Goal: Task Accomplishment & Management: Manage account settings

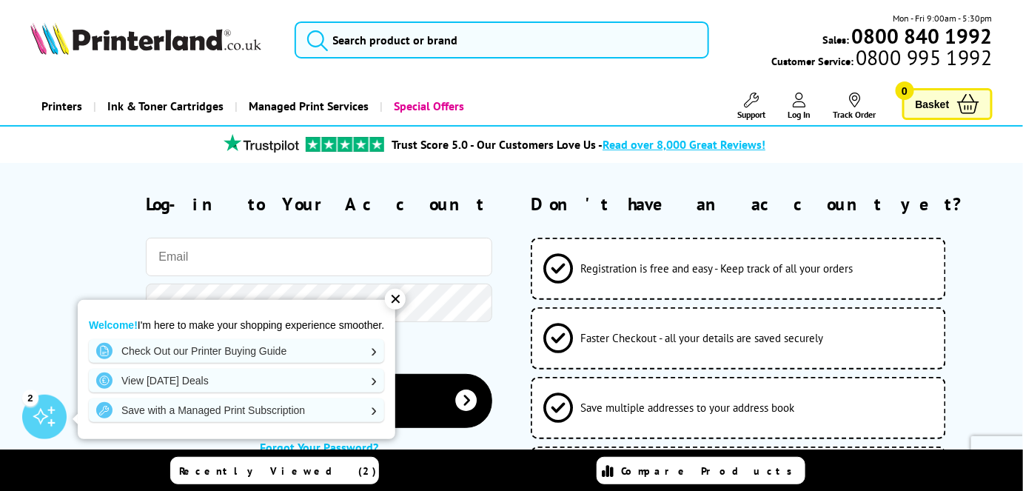
click at [404, 298] on div "✕" at bounding box center [395, 299] width 21 height 21
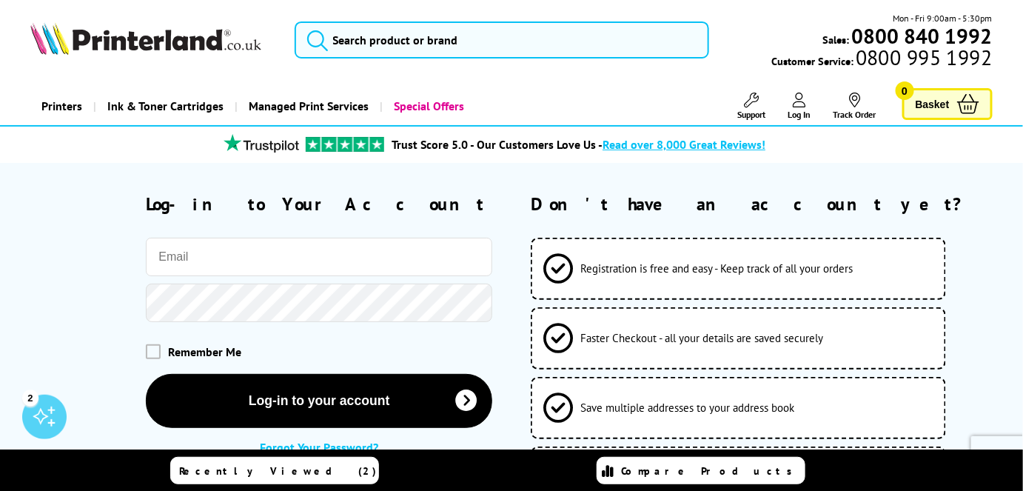
click at [367, 255] on input "email" at bounding box center [319, 257] width 346 height 38
type input "[EMAIL_ADDRESS][DOMAIN_NAME]"
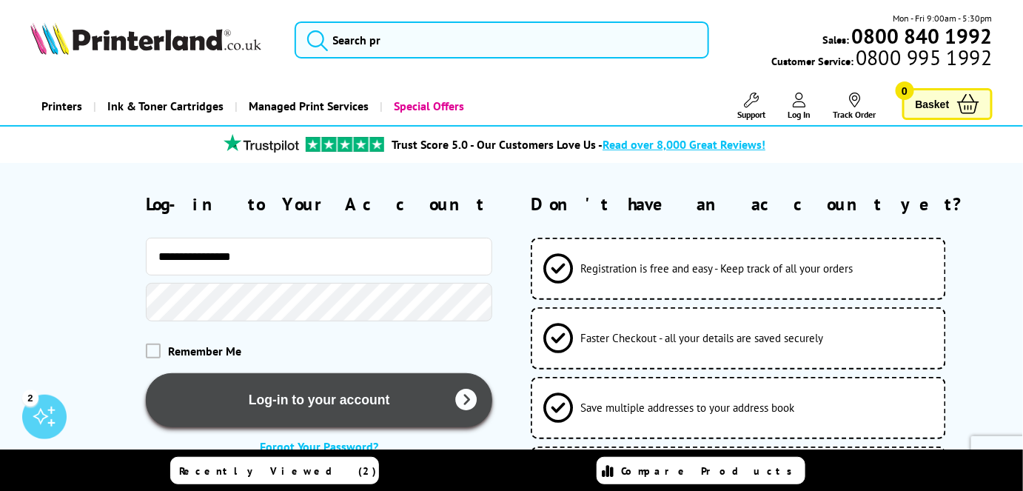
click at [320, 403] on button "Log-in to your account" at bounding box center [319, 400] width 346 height 54
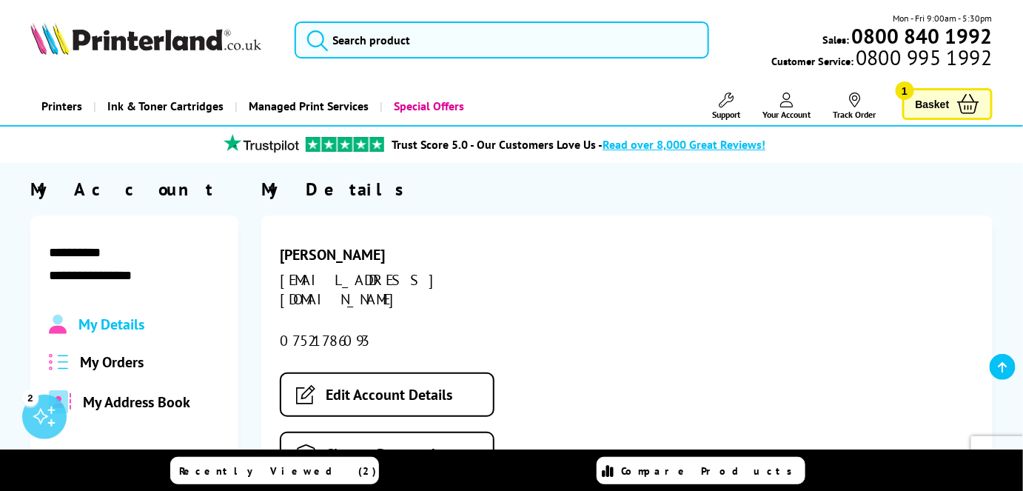
scroll to position [193, 0]
